Goal: Task Accomplishment & Management: Use online tool/utility

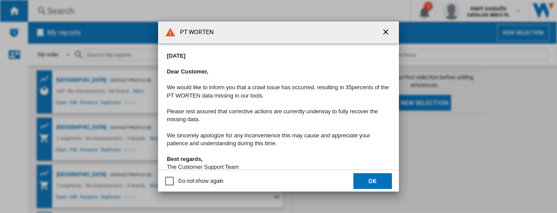
click at [385, 31] on ng-md-icon "getI18NText('BUTTONS.CLOSE_DIALOG')" at bounding box center [386, 33] width 11 height 11
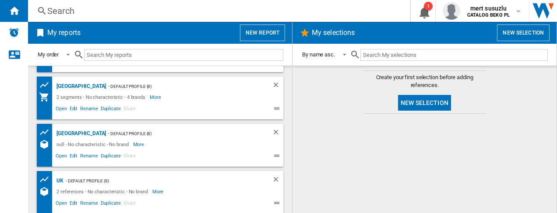
scroll to position [89, 0]
click at [166, 108] on span at bounding box center [193, 109] width 113 height 11
click at [70, 83] on div "[GEOGRAPHIC_DATA]" at bounding box center [80, 86] width 52 height 11
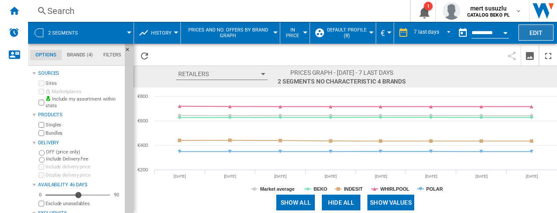
click at [539, 33] on button "Edit" at bounding box center [536, 33] width 35 height 16
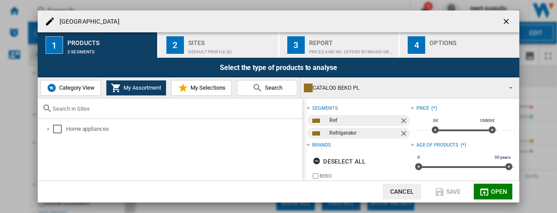
click at [87, 108] on input "text" at bounding box center [175, 109] width 245 height 7
paste input "K55R1 112W"
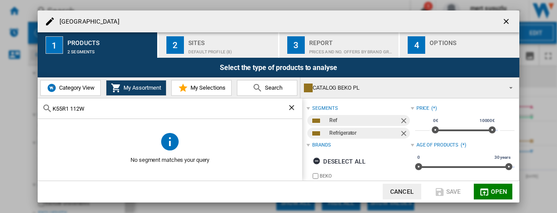
type input "K55R1 112W"
click at [84, 88] on span "Category View" at bounding box center [76, 88] width 38 height 7
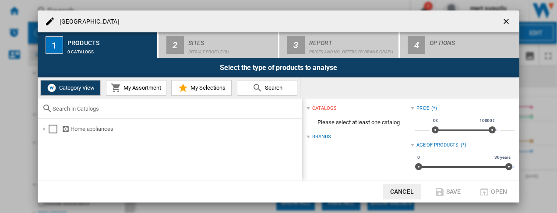
click at [103, 111] on input "text" at bounding box center [175, 109] width 245 height 7
paste input "K55R1 112W"
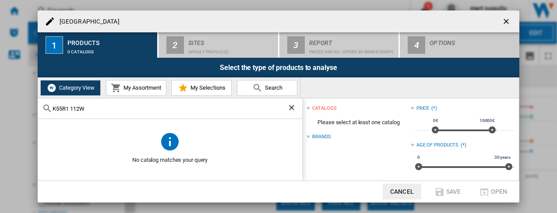
type input "K55R1 112W"
click at [509, 19] on ng-md-icon "getI18NText('BUTTONS.CLOSE_DIALOG')" at bounding box center [507, 22] width 11 height 11
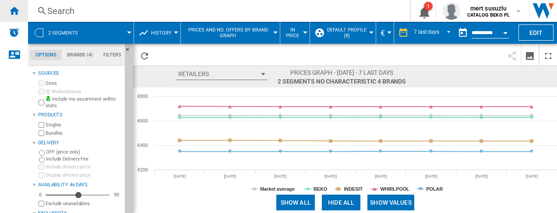
click at [14, 5] on ng-md-icon "Home" at bounding box center [14, 10] width 11 height 11
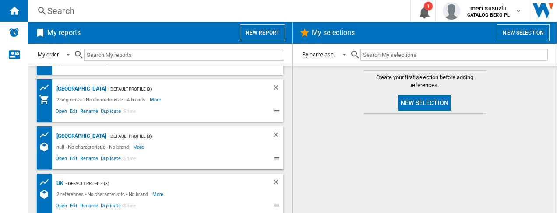
scroll to position [88, 0]
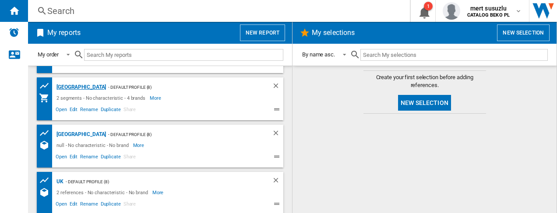
click at [69, 84] on div "[GEOGRAPHIC_DATA]" at bounding box center [80, 87] width 52 height 11
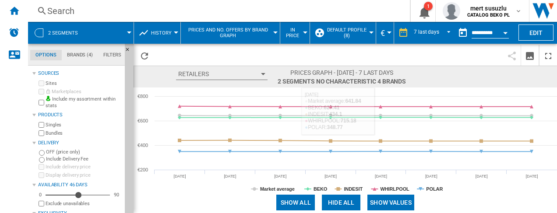
click at [371, 27] on md-menu "Default profile (8) Default profile (8) TOUS (1) Edit "Default profile"... Crea…" at bounding box center [343, 33] width 66 height 22
click at [367, 33] on button "Default profile (8)" at bounding box center [348, 33] width 45 height 22
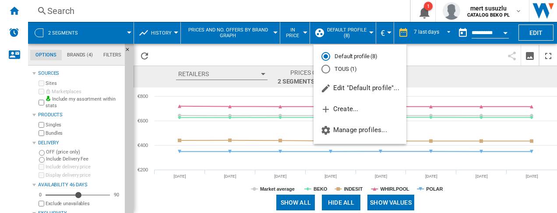
click at [367, 33] on md-backdrop at bounding box center [278, 106] width 557 height 213
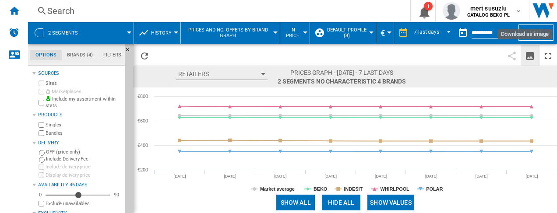
click at [528, 57] on ng-md-icon "Download as image" at bounding box center [530, 56] width 11 height 11
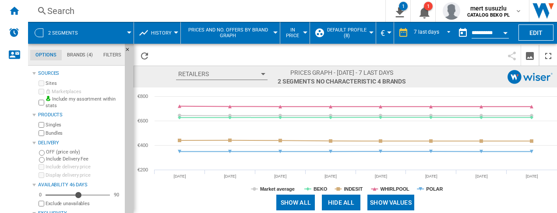
click at [127, 32] on div at bounding box center [129, 33] width 4 height 2
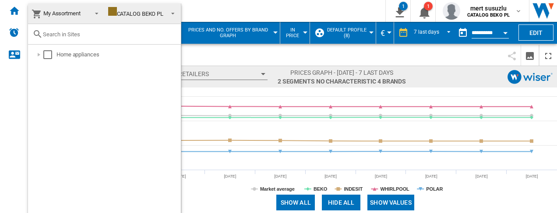
click at [544, 33] on md-backdrop at bounding box center [278, 106] width 557 height 213
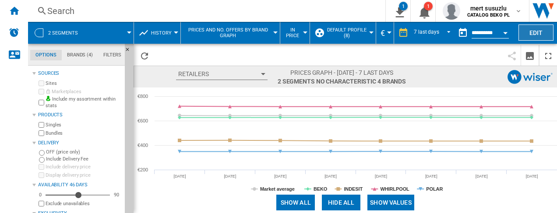
click at [543, 34] on button "Edit" at bounding box center [536, 33] width 35 height 16
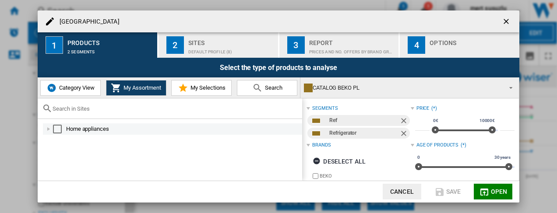
click at [60, 128] on div "Select" at bounding box center [57, 129] width 9 height 9
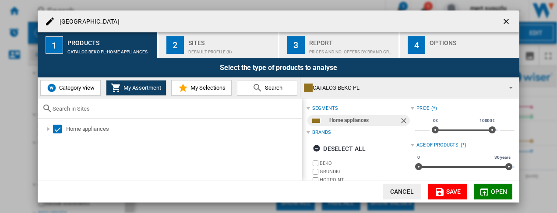
click at [131, 109] on input "text" at bounding box center [175, 109] width 245 height 7
click at [209, 44] on div "Sites" at bounding box center [231, 40] width 86 height 9
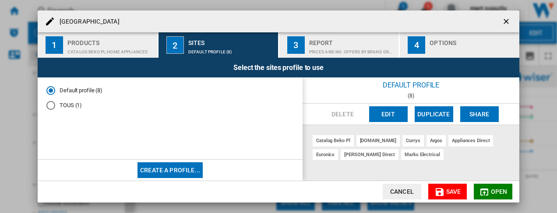
click at [112, 49] on div "CATALOG BEKO PL:Home appliances" at bounding box center [110, 49] width 86 height 9
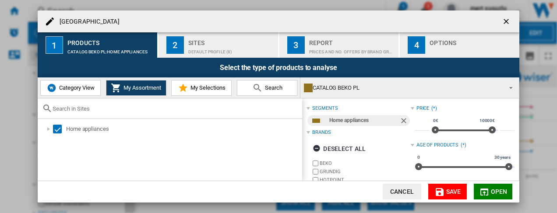
click at [100, 111] on input "text" at bounding box center [175, 109] width 245 height 7
paste input "K55R1 112W"
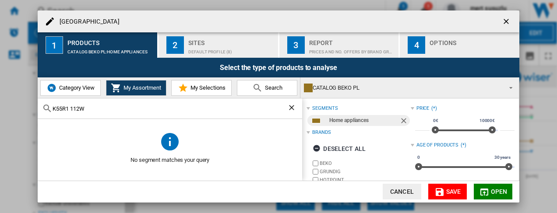
type input "K55R1 112W"
click at [83, 89] on span "Category View" at bounding box center [76, 88] width 38 height 7
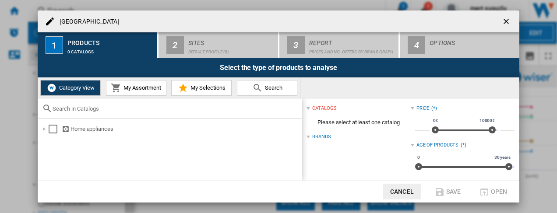
click at [95, 109] on input "text" at bounding box center [175, 109] width 245 height 7
paste input "K55R1 112W"
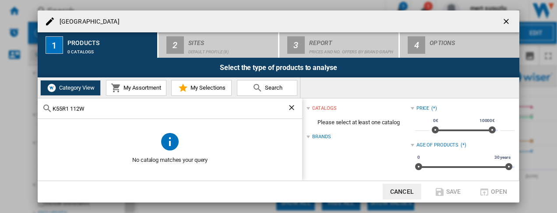
type input "K55R1 112W"
click at [502, 21] on ng-md-icon "getI18NText('BUTTONS.CLOSE_DIALOG')" at bounding box center [507, 22] width 11 height 11
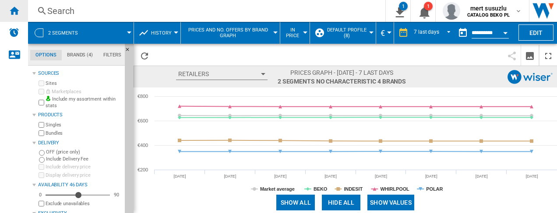
click at [13, 19] on div "Home" at bounding box center [14, 11] width 28 height 22
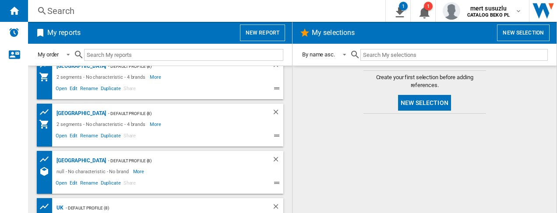
scroll to position [88, 0]
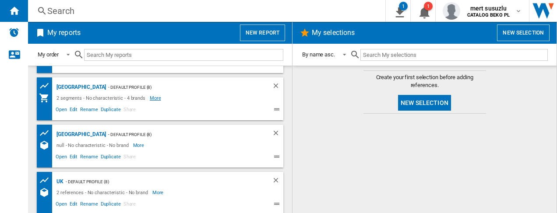
click at [153, 99] on span "More" at bounding box center [156, 98] width 13 height 11
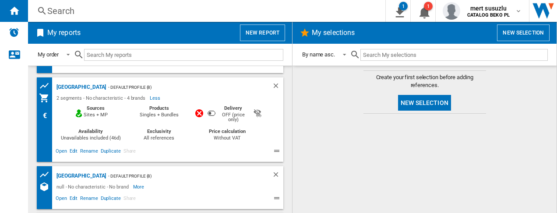
click at [92, 115] on span "Sites + MP" at bounding box center [96, 118] width 26 height 10
click at [70, 86] on div "[GEOGRAPHIC_DATA]" at bounding box center [80, 87] width 52 height 11
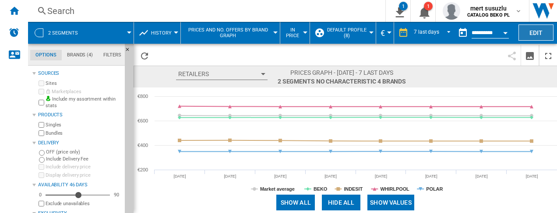
click at [541, 30] on button "Edit" at bounding box center [536, 33] width 35 height 16
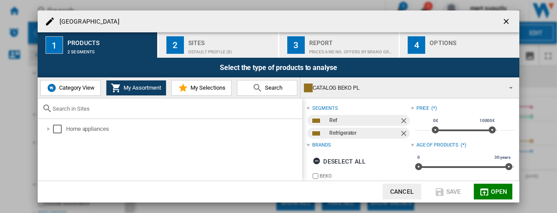
click at [221, 55] on button "2 Sites Default profile (8)" at bounding box center [219, 44] width 120 height 25
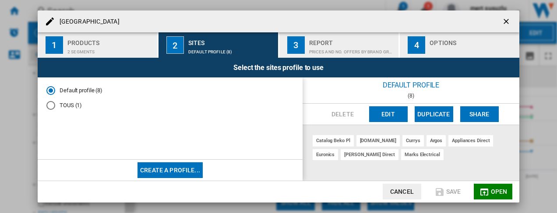
click at [129, 51] on div "2 segments" at bounding box center [110, 49] width 86 height 9
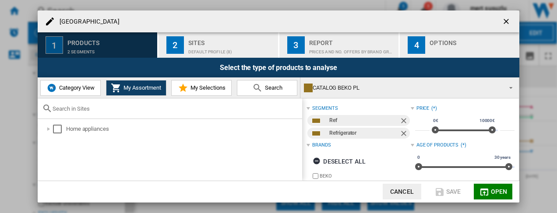
click at [85, 42] on div "Products" at bounding box center [110, 40] width 86 height 9
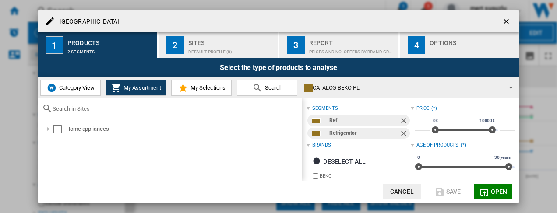
click at [85, 42] on div "Products" at bounding box center [110, 40] width 86 height 9
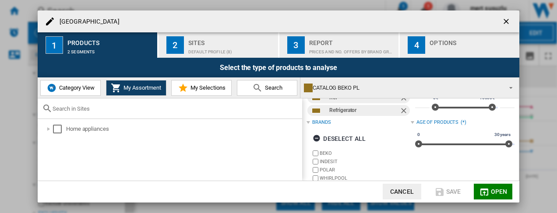
scroll to position [33, 0]
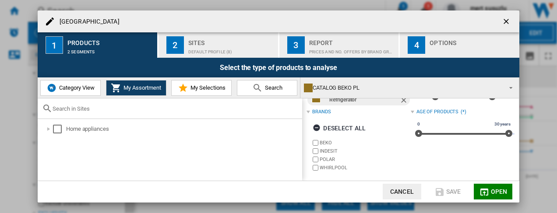
click at [499, 191] on span "Open" at bounding box center [499, 191] width 17 height 7
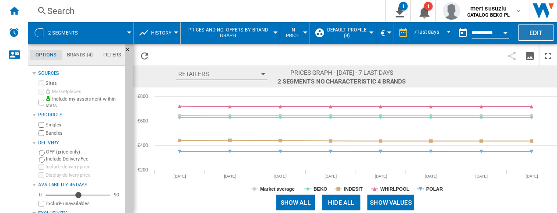
click at [538, 36] on button "Edit" at bounding box center [536, 33] width 35 height 16
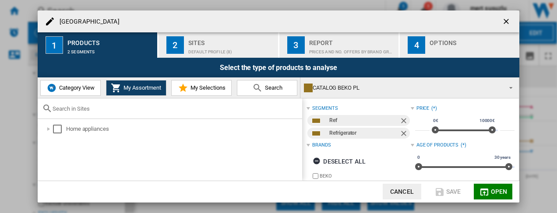
click at [84, 88] on span "Category View" at bounding box center [76, 88] width 38 height 7
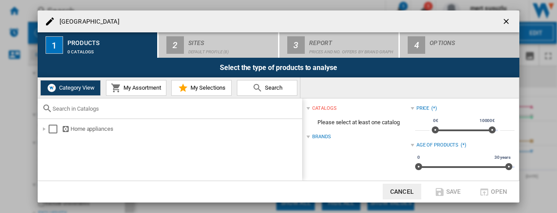
click at [84, 106] on input "text" at bounding box center [175, 109] width 245 height 7
paste input "K55R1 112W"
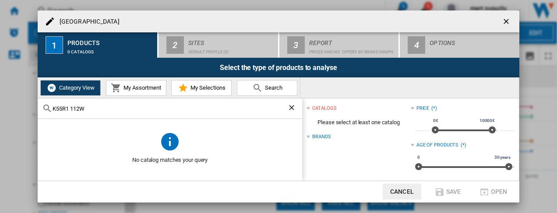
drag, startPoint x: 104, startPoint y: 106, endPoint x: 74, endPoint y: 109, distance: 29.9
click at [74, 109] on input "K55R1 112W" at bounding box center [170, 109] width 235 height 7
type input "K"
type input "w"
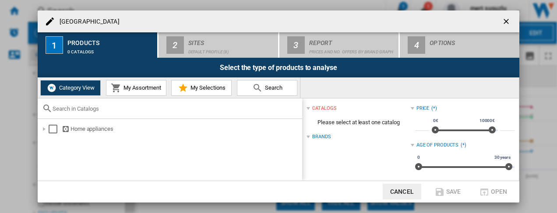
click at [291, 85] on button "Search" at bounding box center [267, 88] width 60 height 16
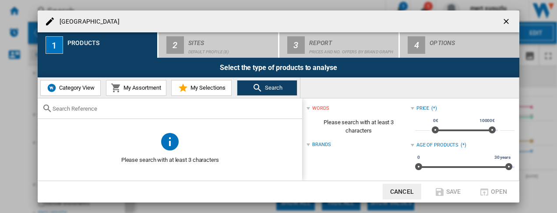
click at [159, 106] on input "text" at bounding box center [175, 109] width 245 height 7
paste input "K55R1 112W"
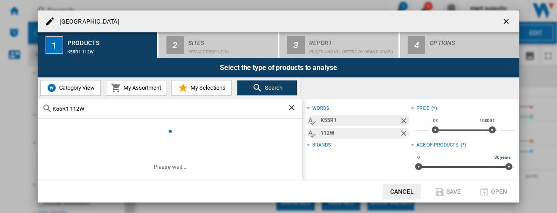
type input "K55R1 112W"
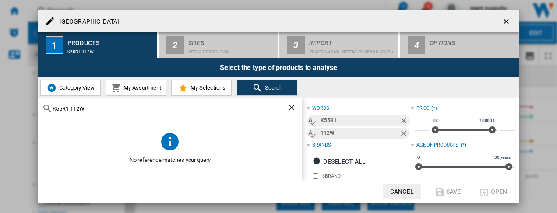
drag, startPoint x: 95, startPoint y: 110, endPoint x: 0, endPoint y: 104, distance: 95.6
click at [2, 107] on div "[GEOGRAPHIC_DATA] 1 Products K55R1 112W 2 Sites Default profile (8) 3 Report Pr…" at bounding box center [278, 106] width 557 height 213
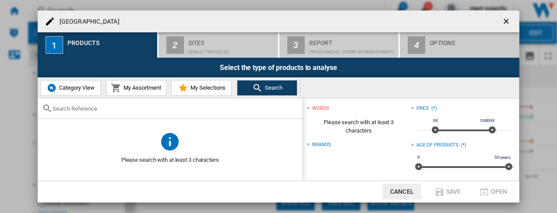
click at [153, 83] on button "My Assortment" at bounding box center [136, 88] width 60 height 16
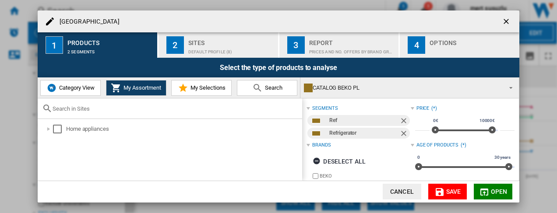
click at [100, 109] on input "text" at bounding box center [175, 109] width 245 height 7
paste input "K55R1 112W"
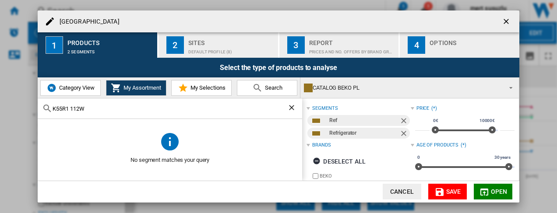
type input "K55R1 112W"
click at [221, 84] on button "My Selections" at bounding box center [201, 88] width 60 height 16
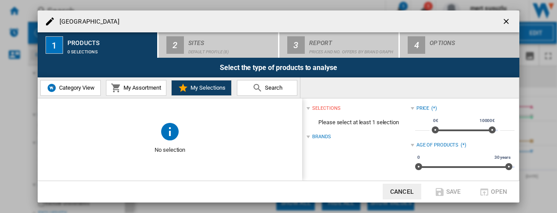
click at [258, 90] on md-icon at bounding box center [257, 88] width 11 height 11
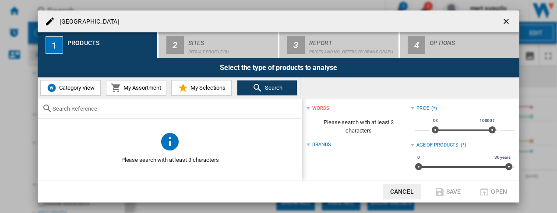
click at [510, 21] on ng-md-icon "getI18NText('BUTTONS.CLOSE_DIALOG')" at bounding box center [507, 22] width 11 height 11
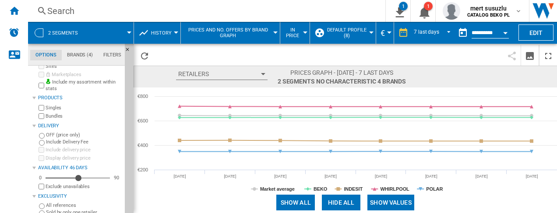
scroll to position [31, 0]
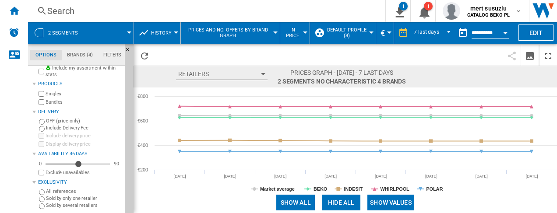
click at [155, 28] on button "History" at bounding box center [163, 33] width 25 height 22
